Goal: Find specific page/section: Find specific page/section

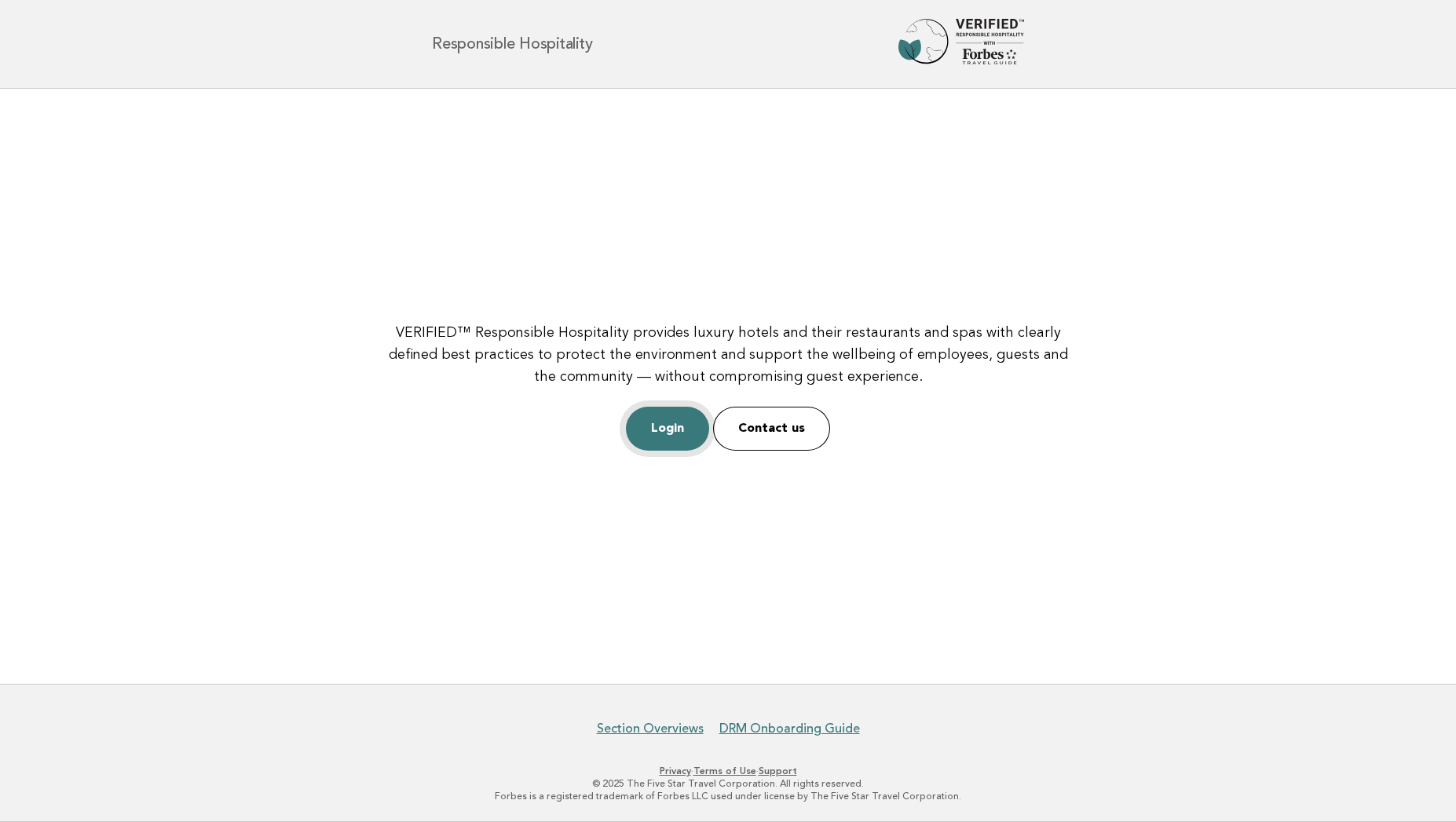
click at [661, 431] on link "Login" at bounding box center [668, 429] width 83 height 44
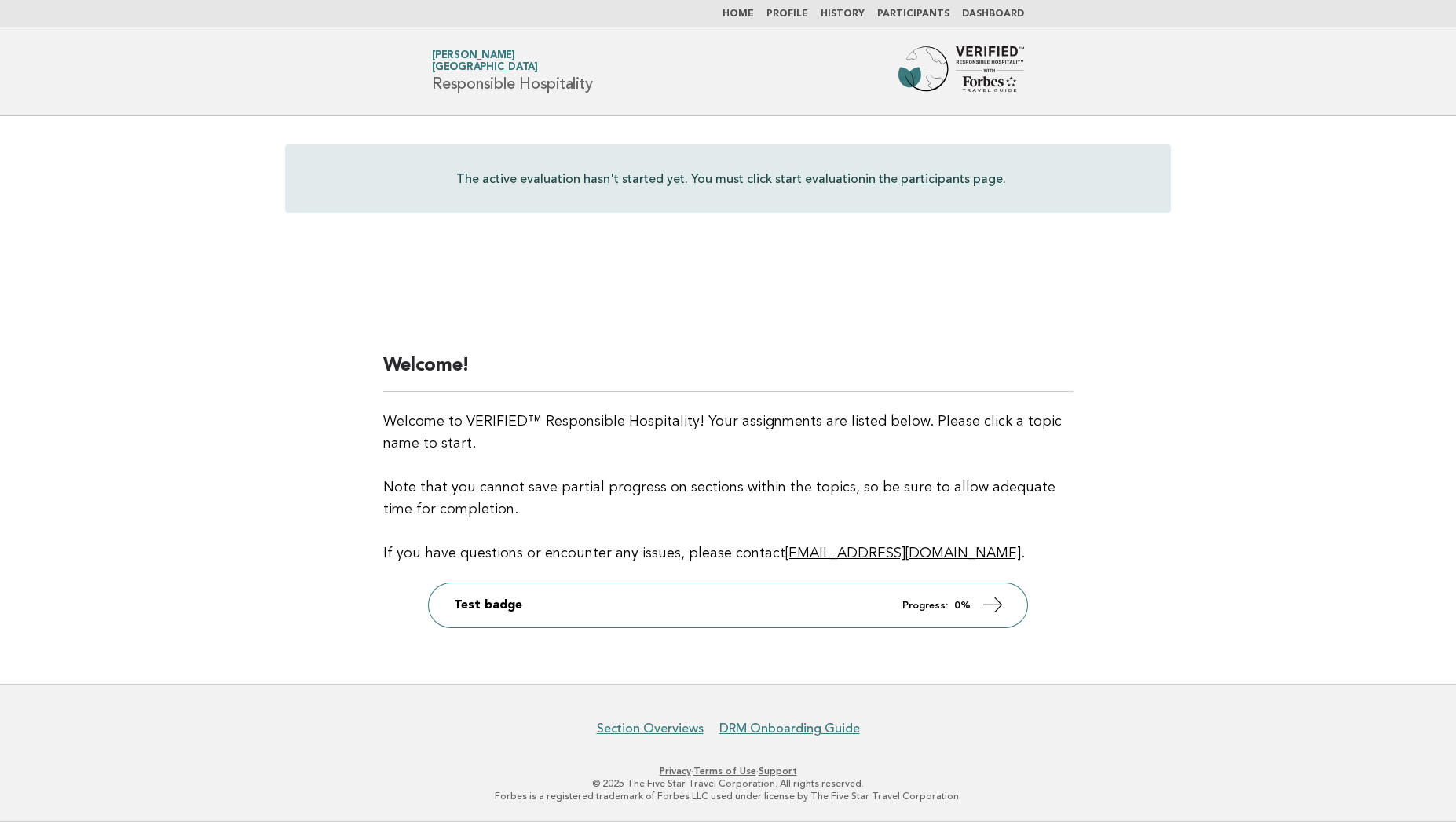
click at [917, 17] on link "Participants" at bounding box center [913, 14] width 72 height 10
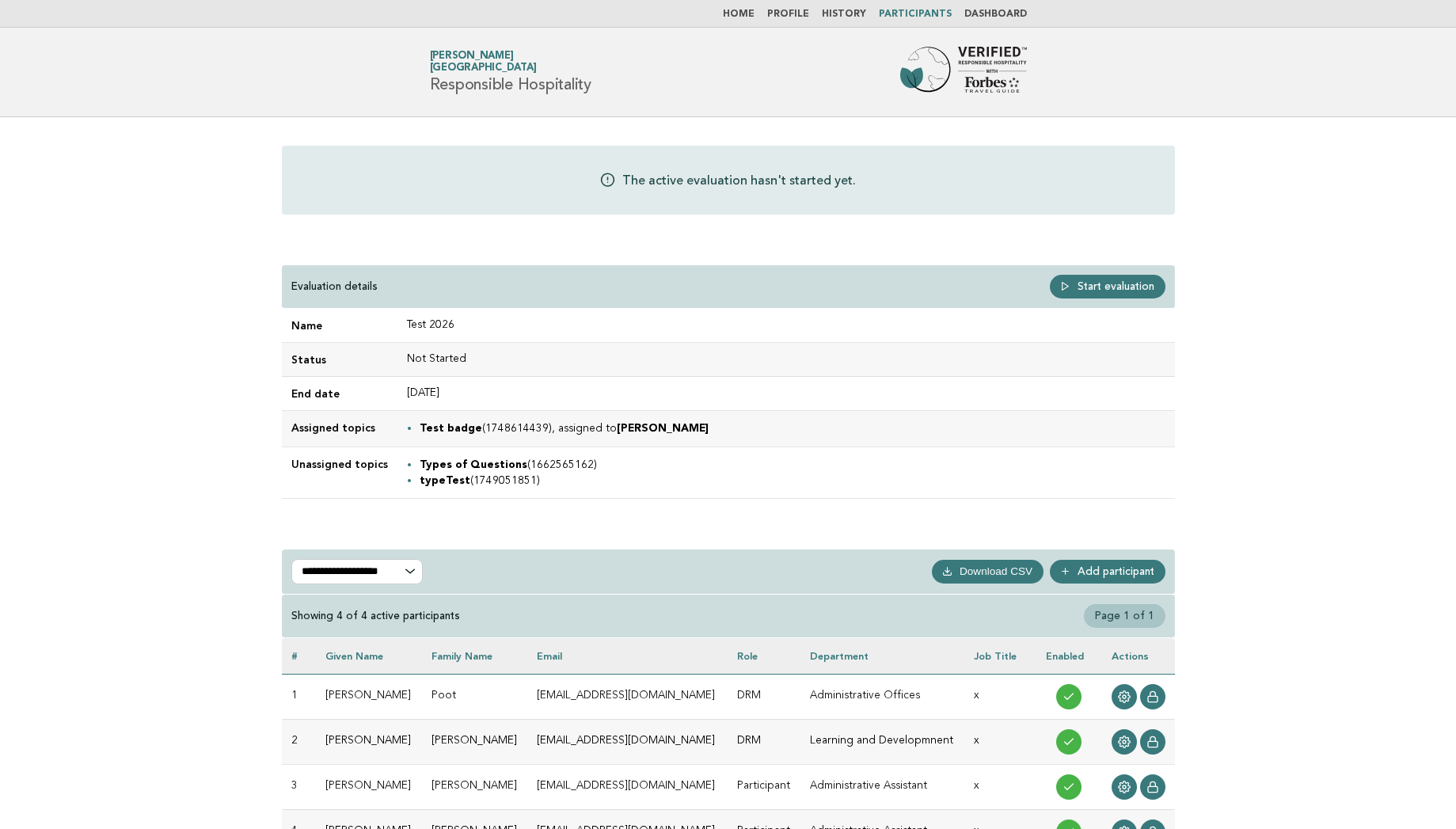
click at [742, 13] on link "Home" at bounding box center [738, 15] width 32 height 10
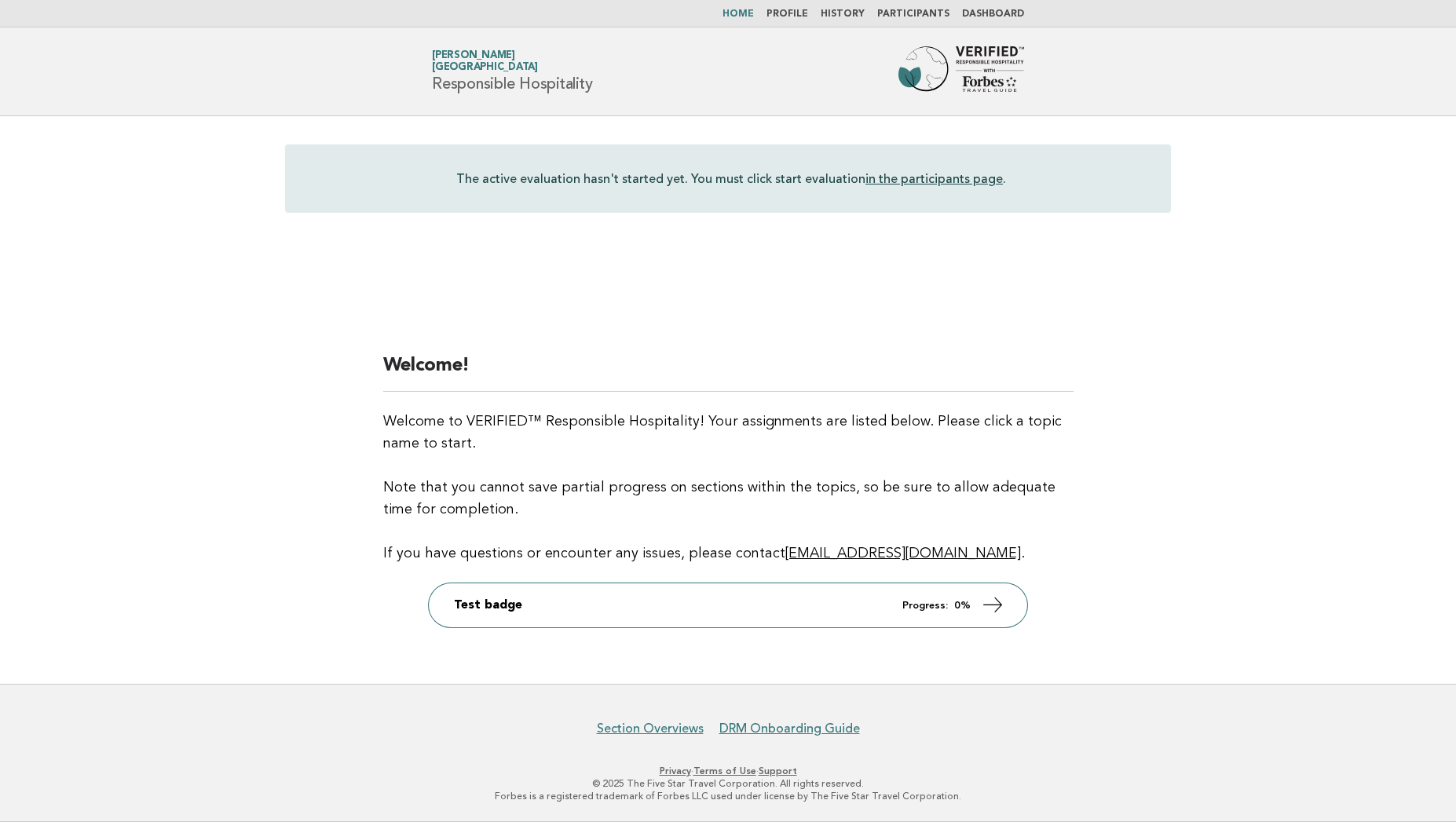
click at [919, 14] on link "Participants" at bounding box center [913, 14] width 72 height 10
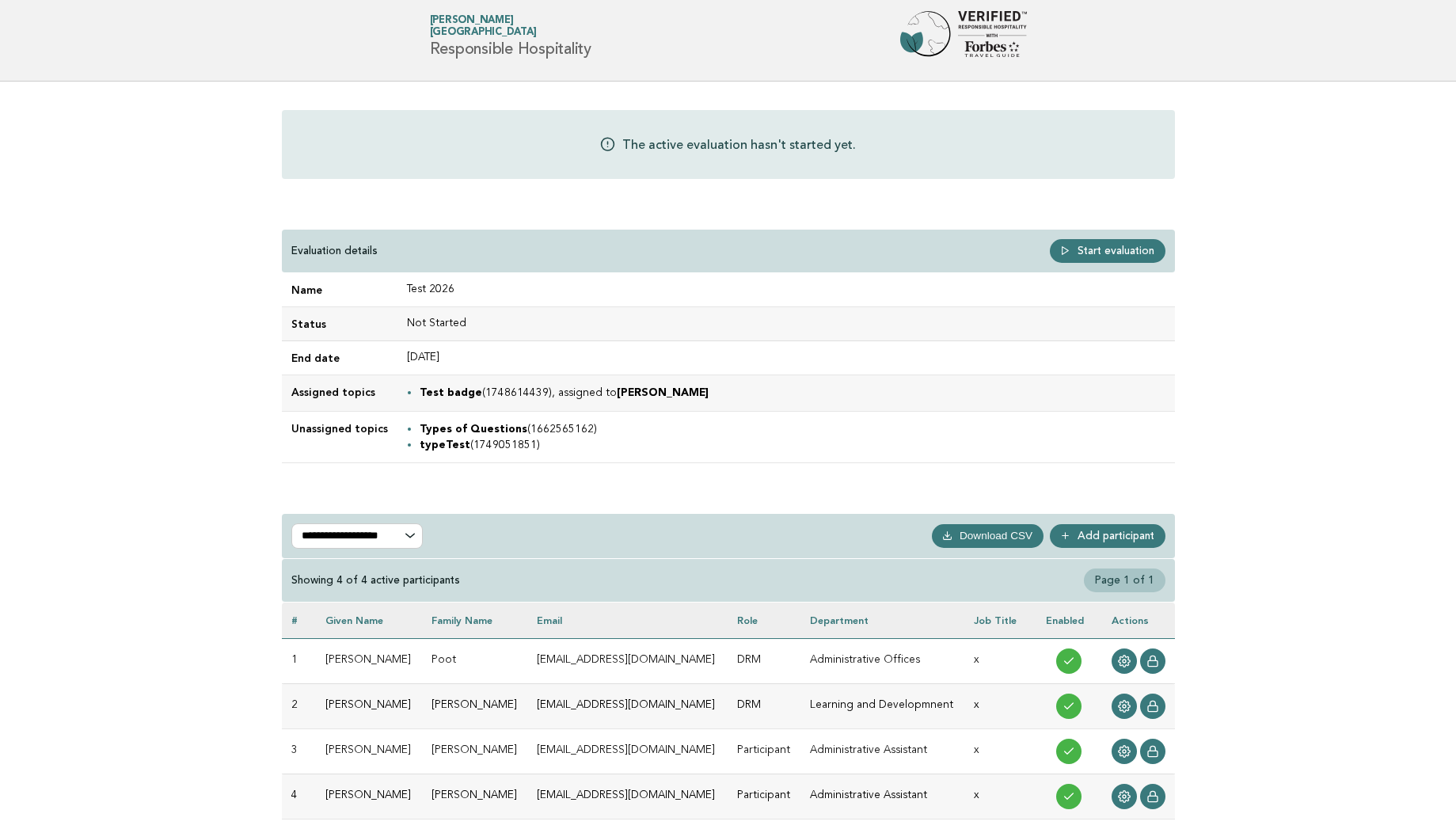
scroll to position [63, 0]
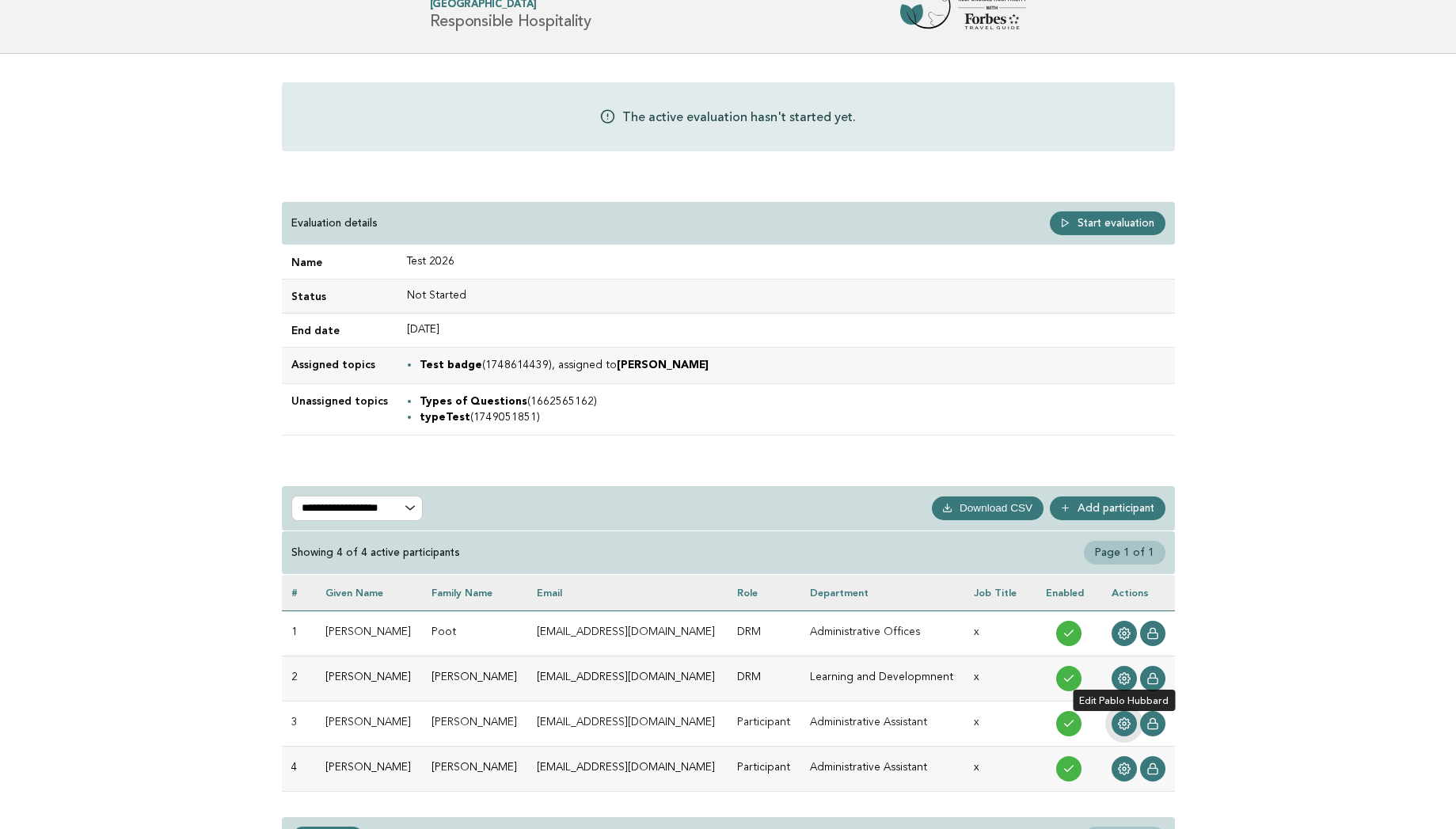
click at [1116, 723] on link at bounding box center [1124, 724] width 25 height 25
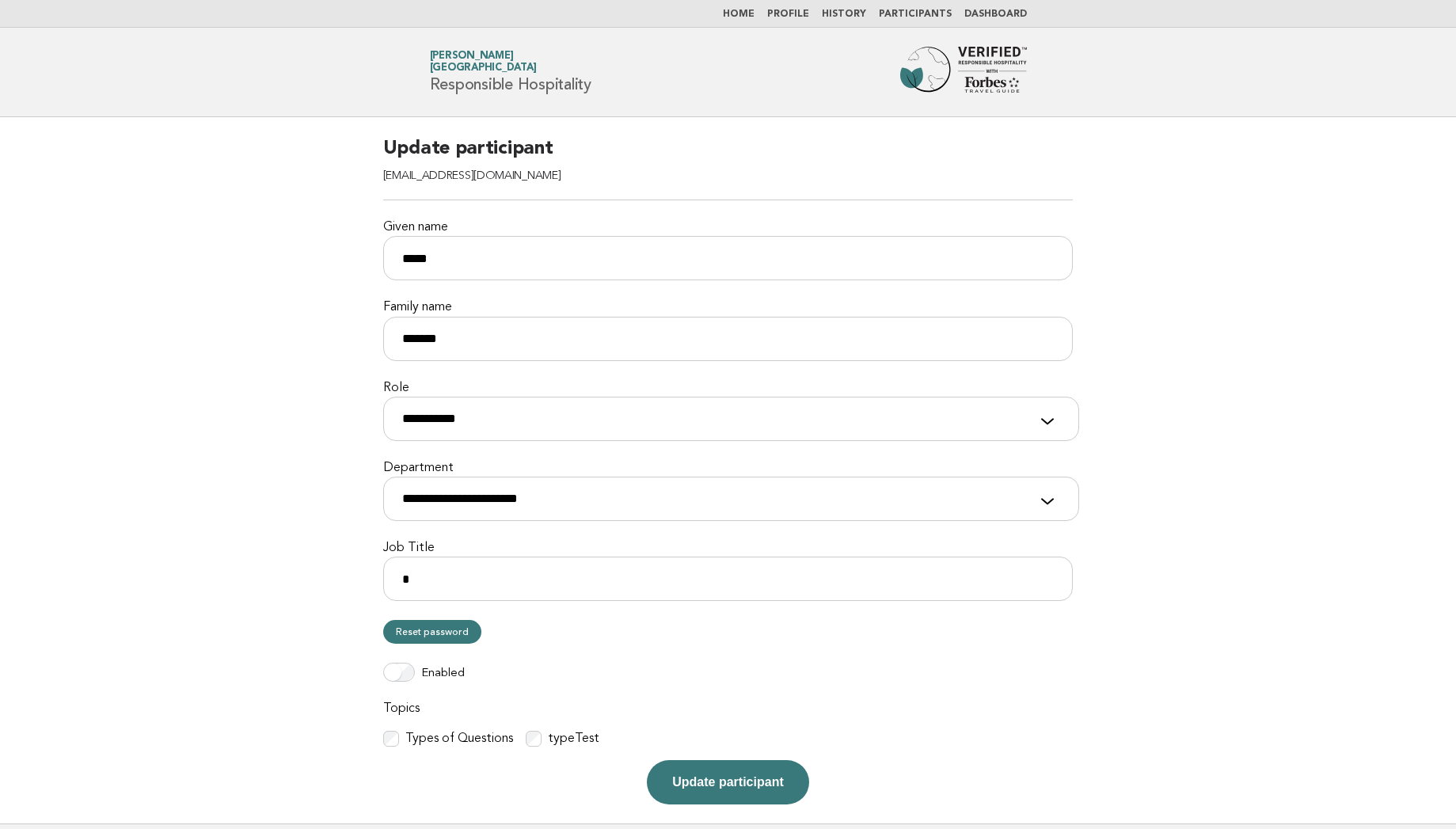
click at [190, 434] on main "**********" at bounding box center [728, 470] width 1456 height 707
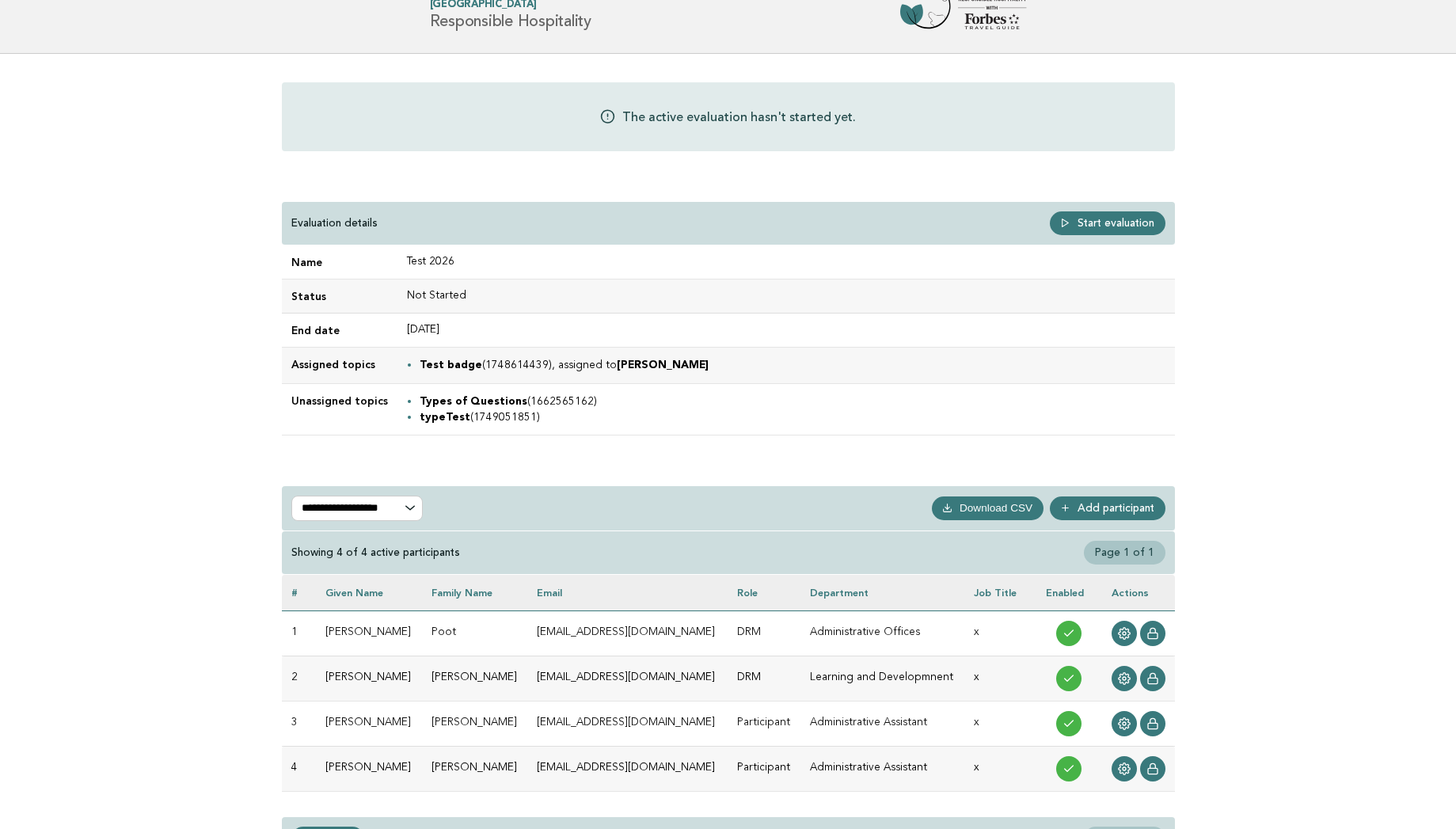
scroll to position [63, 0]
